Goal: Information Seeking & Learning: Learn about a topic

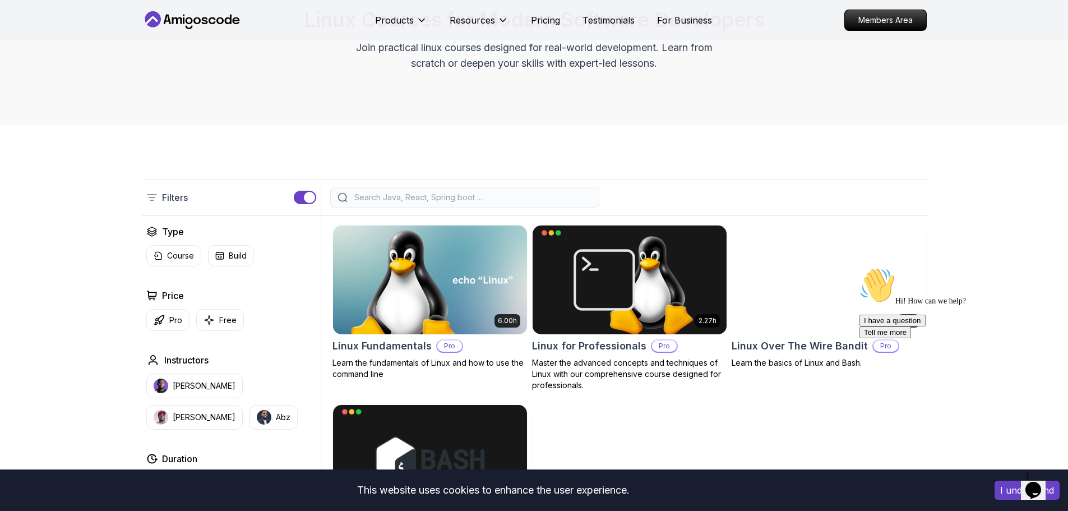
scroll to position [112, 0]
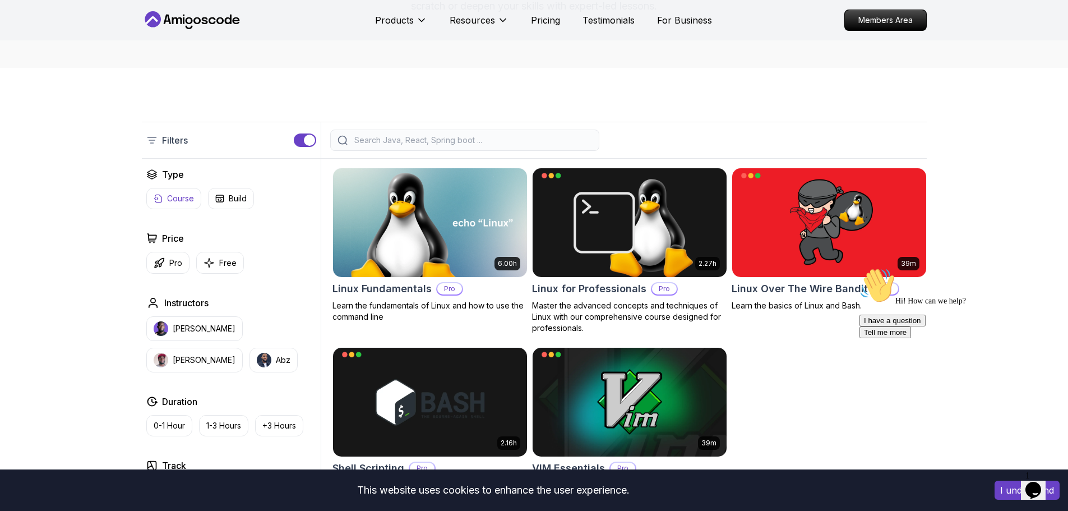
scroll to position [168, 0]
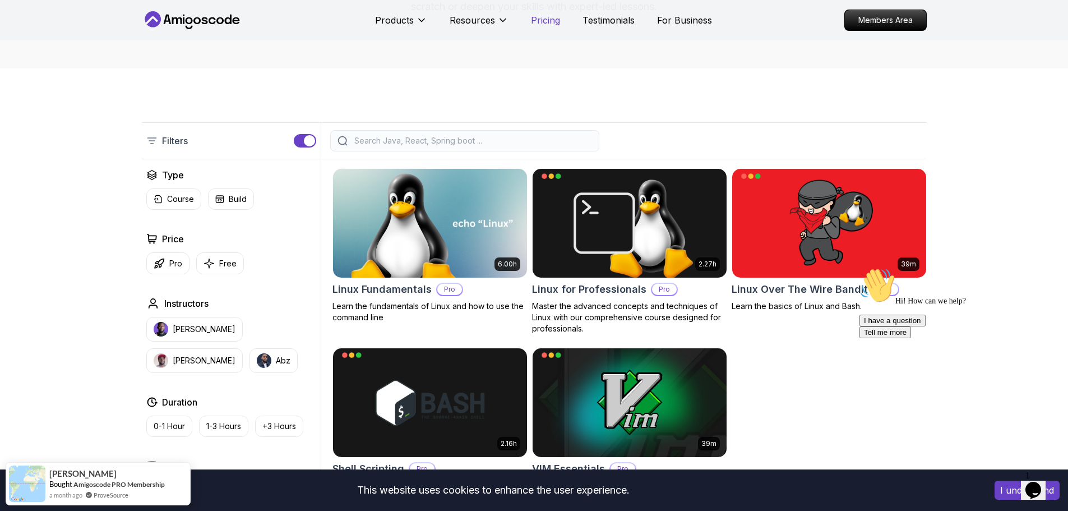
click at [550, 15] on p "Pricing" at bounding box center [545, 19] width 29 height 13
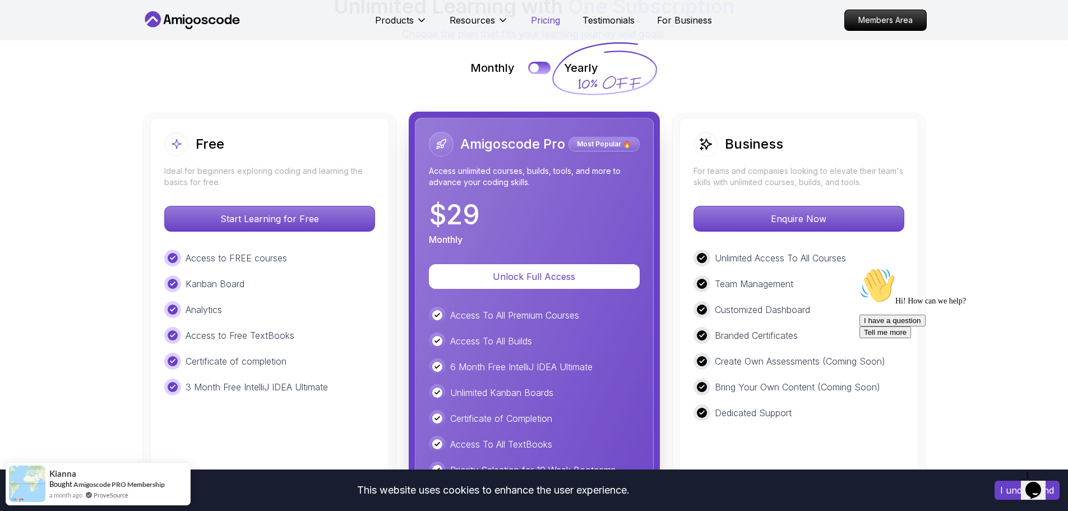
scroll to position [2567, 0]
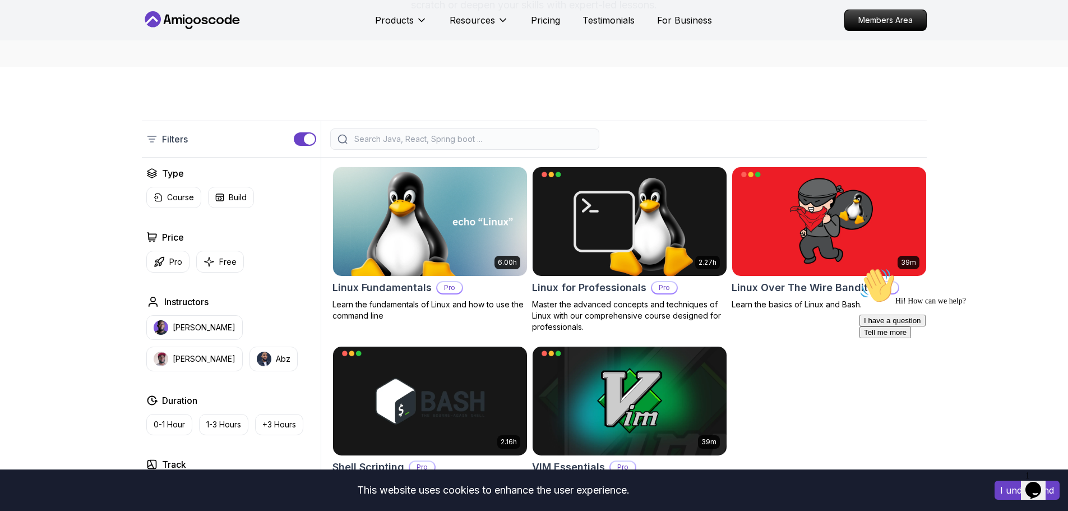
scroll to position [168, 0]
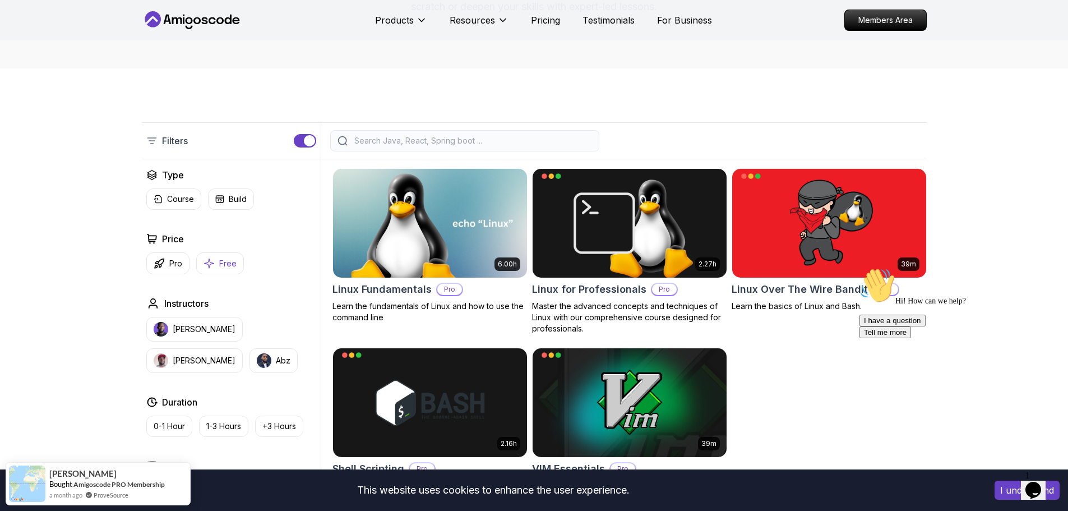
click at [208, 258] on icon "button" at bounding box center [209, 263] width 10 height 10
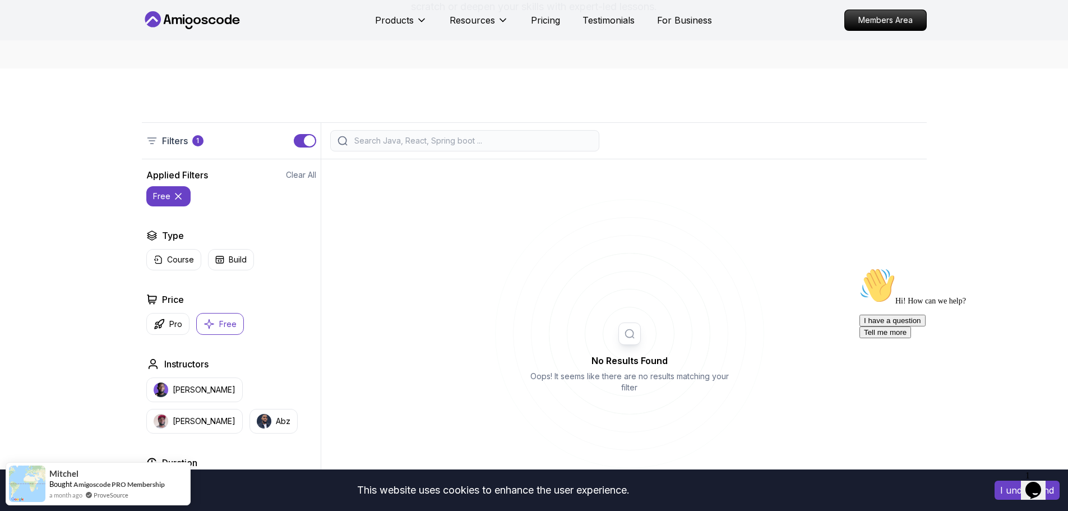
click at [215, 313] on button "Free" at bounding box center [220, 324] width 48 height 22
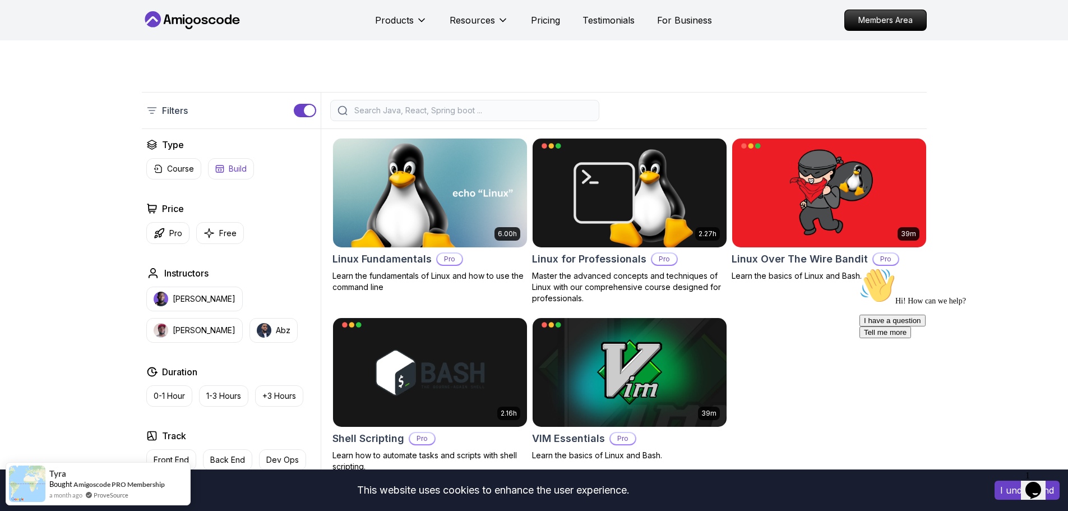
scroll to position [168, 0]
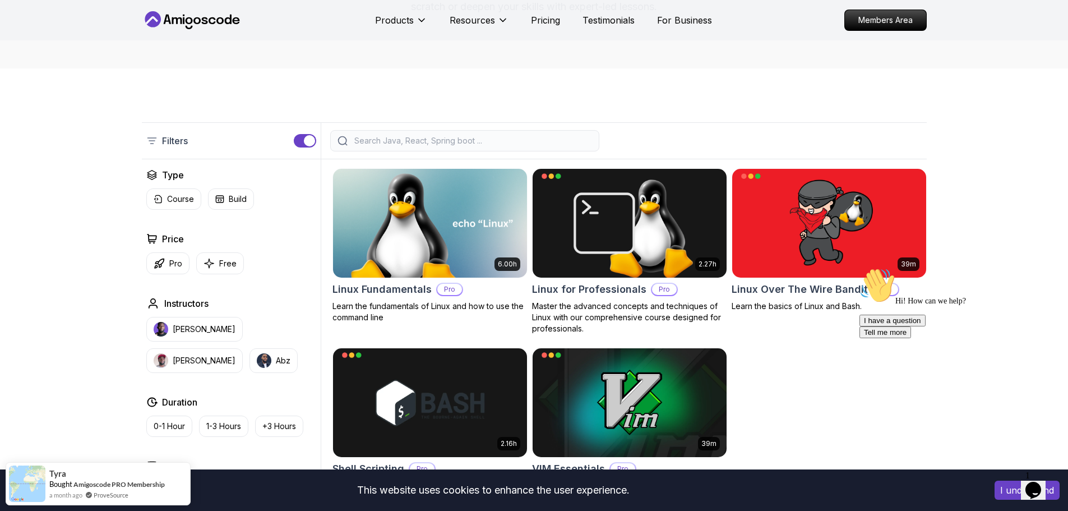
click at [232, 16] on icon at bounding box center [192, 20] width 101 height 18
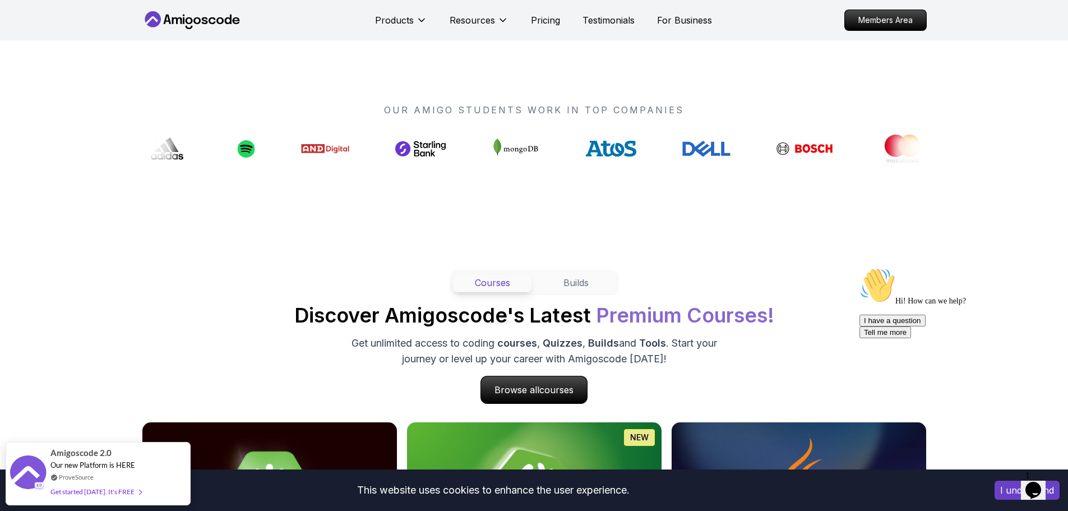
scroll to position [841, 0]
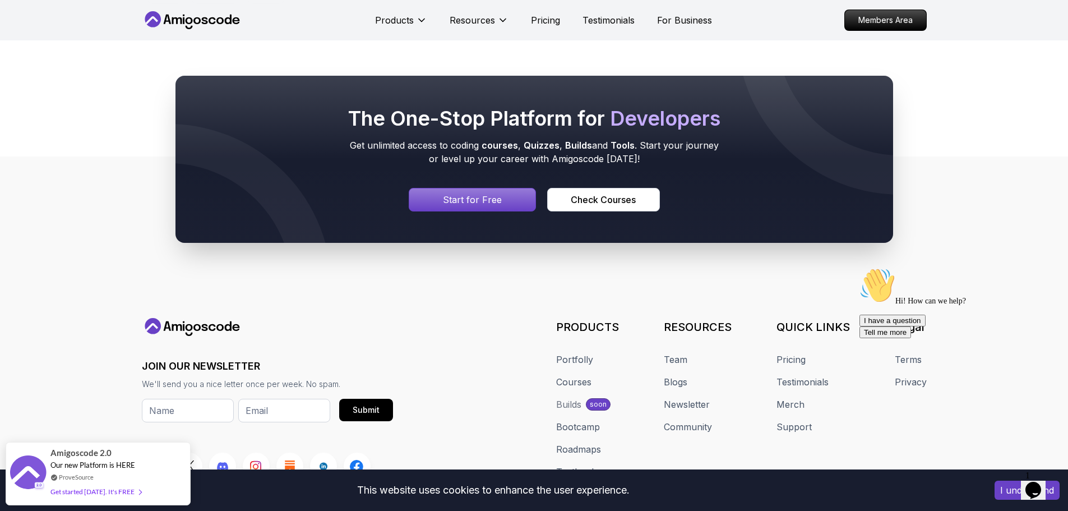
scroll to position [785, 0]
